Goal: Information Seeking & Learning: Understand process/instructions

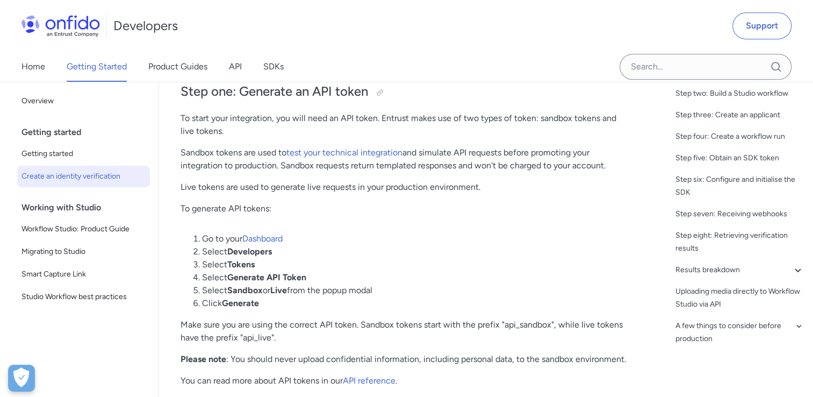
scroll to position [566, 0]
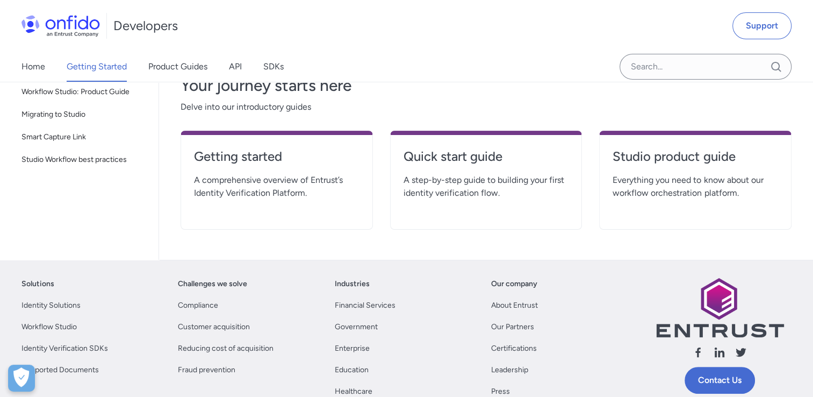
scroll to position [242, 0]
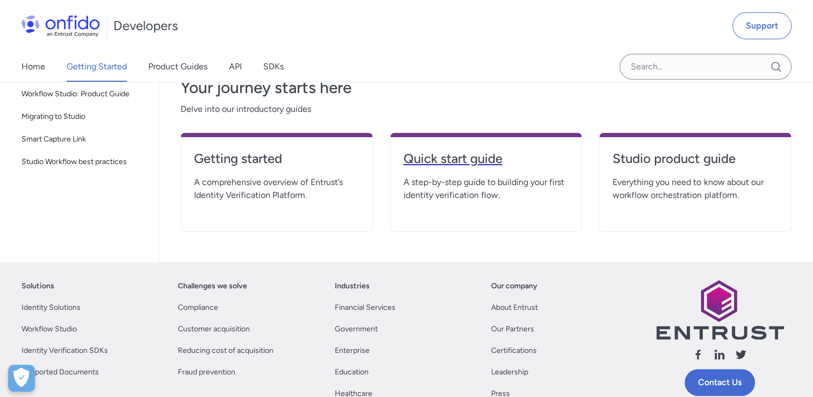
click at [467, 159] on h4 "Quick start guide" at bounding box center [487, 158] width 166 height 17
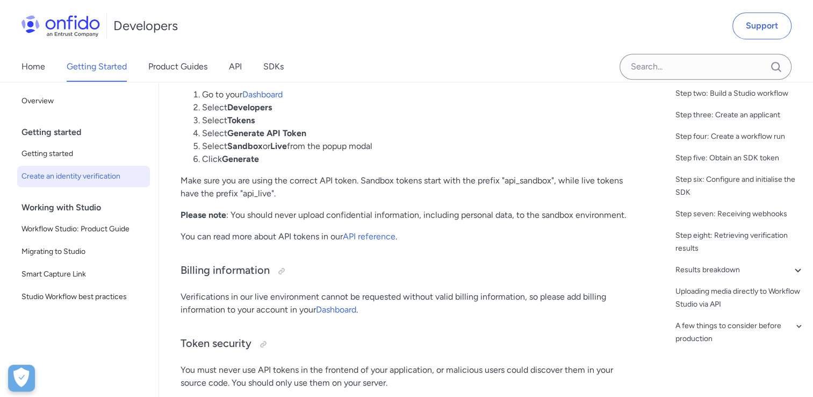
scroll to position [724, 0]
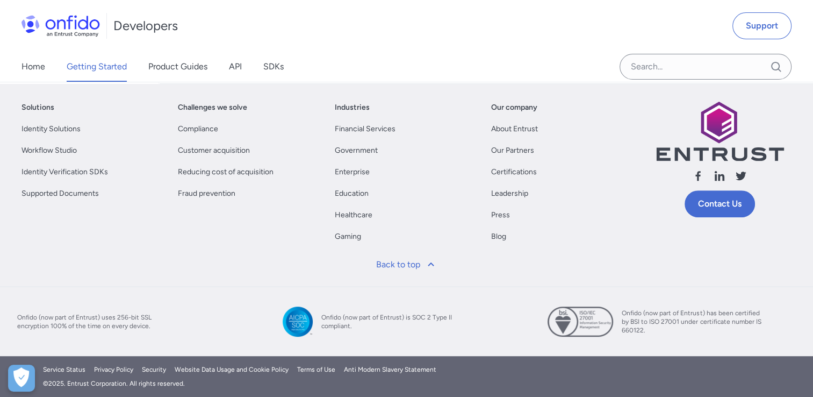
scroll to position [242, 0]
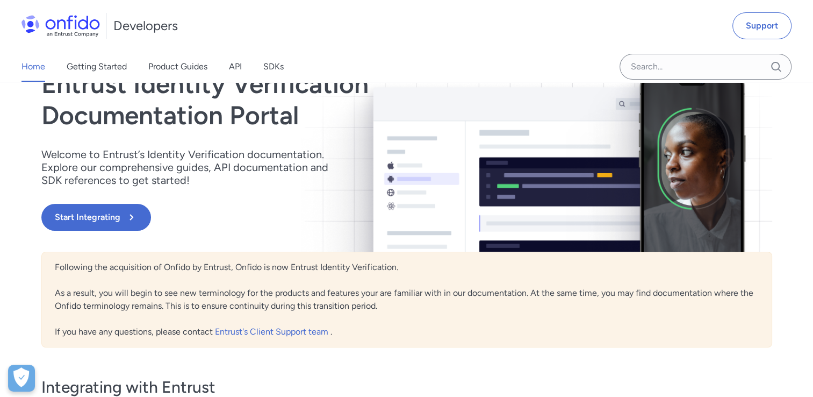
scroll to position [66, 0]
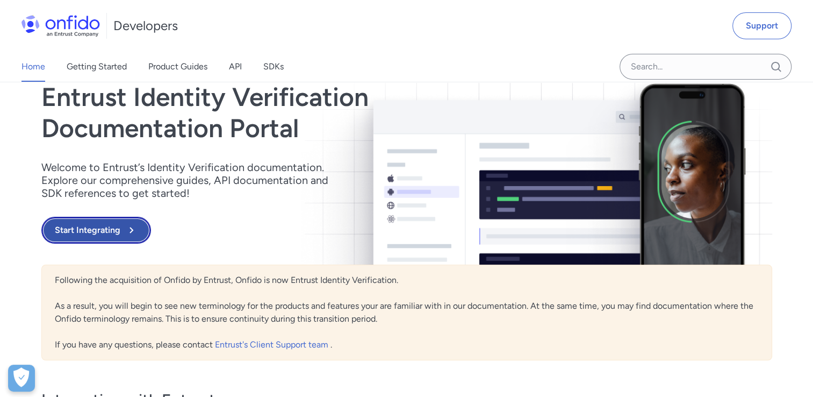
click at [120, 228] on button "Start Integrating" at bounding box center [96, 230] width 110 height 27
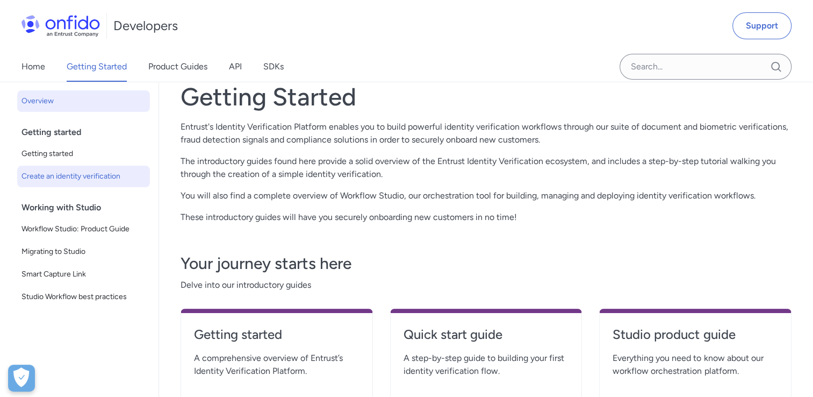
click at [73, 178] on span "Create an identity verification" at bounding box center [84, 176] width 124 height 13
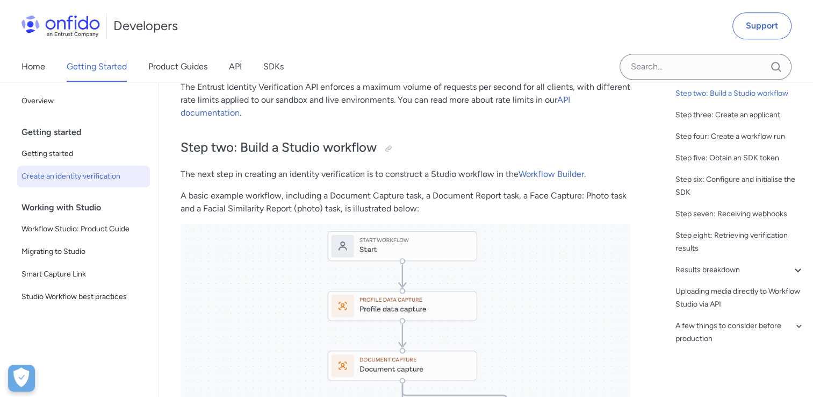
scroll to position [1150, 0]
